Goal: Find specific page/section: Find specific page/section

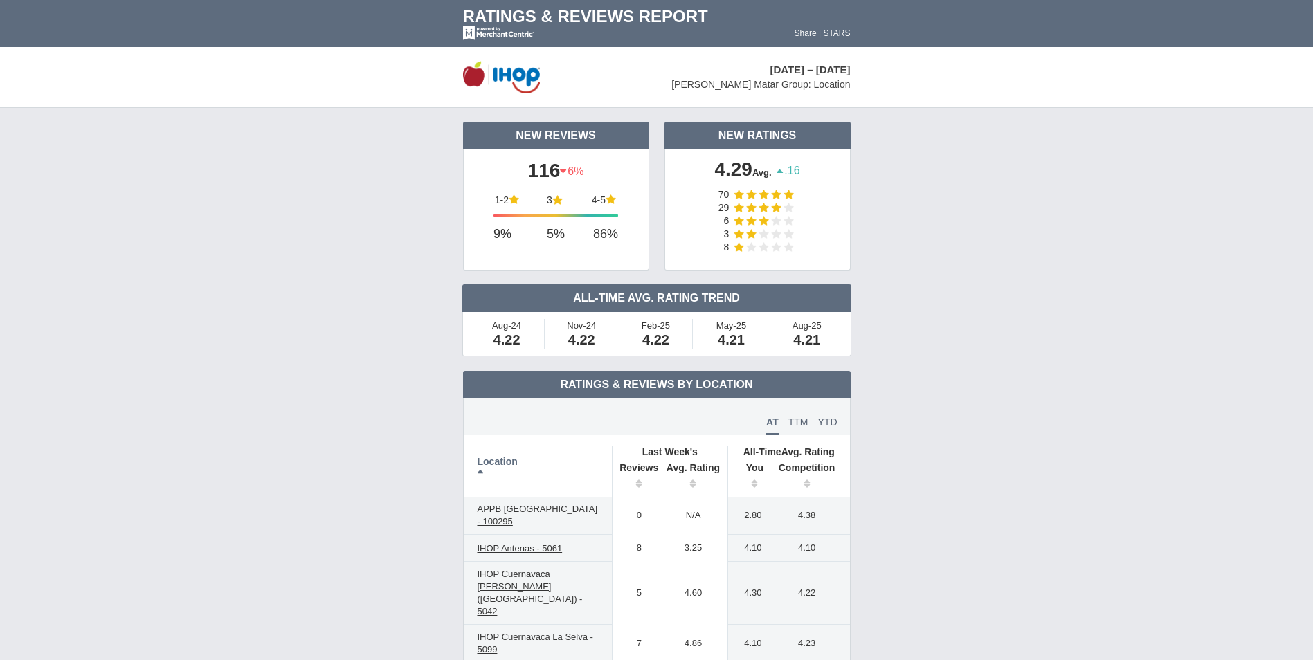
click at [770, 72] on span "[DATE] – [DATE]" at bounding box center [810, 70] width 80 height 12
drag, startPoint x: 709, startPoint y: 69, endPoint x: 756, endPoint y: 69, distance: 47.1
click at [770, 69] on span "[DATE] – [DATE]" at bounding box center [810, 70] width 80 height 12
click at [842, 35] on font "STARS" at bounding box center [836, 33] width 27 height 10
click at [770, 70] on span "[DATE] – [DATE]" at bounding box center [810, 70] width 80 height 12
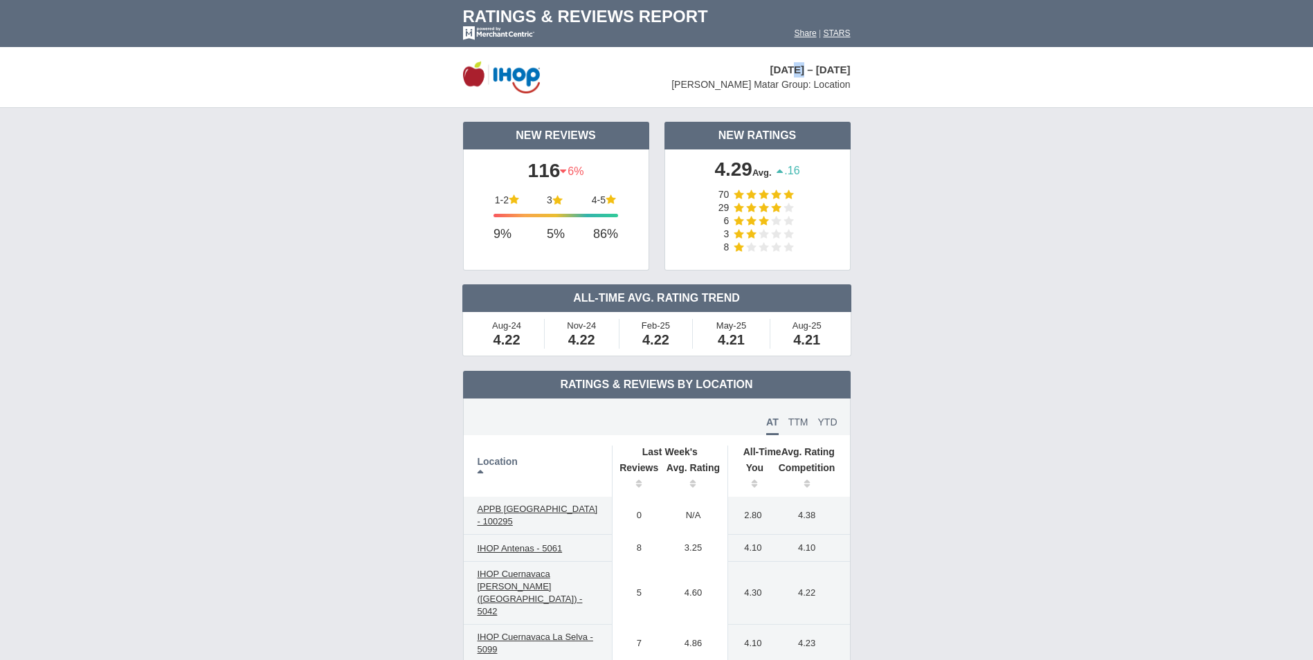
click at [770, 70] on span "[DATE] – [DATE]" at bounding box center [810, 70] width 80 height 12
click at [836, 34] on font "STARS" at bounding box center [836, 33] width 27 height 10
drag, startPoint x: 1205, startPoint y: 1, endPoint x: 941, endPoint y: 136, distance: 296.6
click at [941, 136] on td "New Reviews 116 6%" at bounding box center [656, 239] width 1313 height 263
click at [827, 28] on td "Share | STARS" at bounding box center [778, 36] width 172 height 21
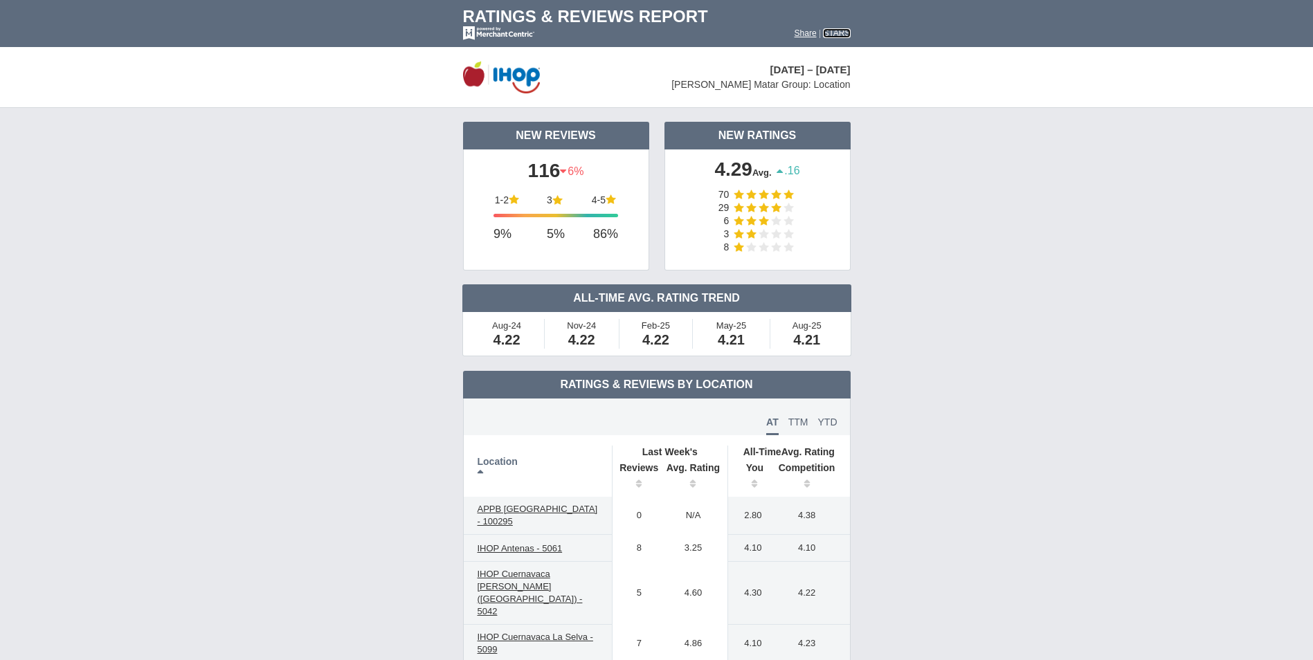
click at [838, 33] on font "STARS" at bounding box center [836, 33] width 27 height 10
click at [795, 33] on font "Share" at bounding box center [806, 33] width 22 height 10
